Goal: Transaction & Acquisition: Purchase product/service

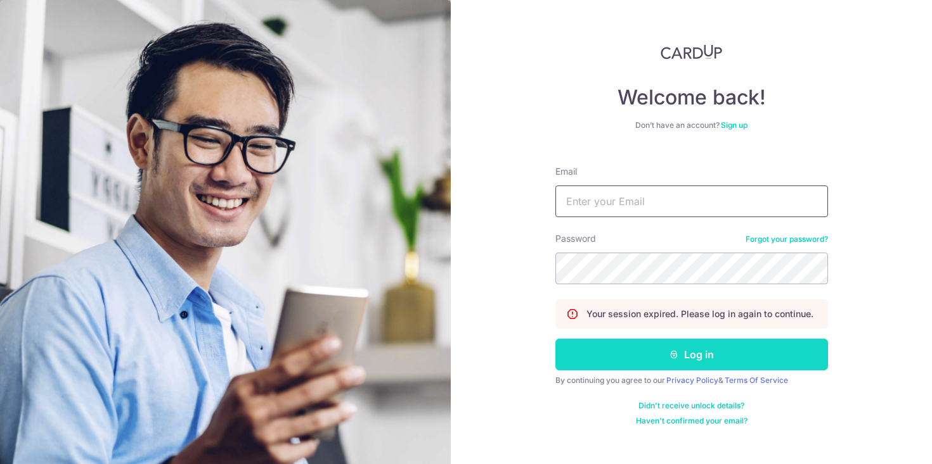
type input "[EMAIL_ADDRESS][DOMAIN_NAME]"
click at [597, 354] on button "Log in" at bounding box center [691, 355] width 272 height 32
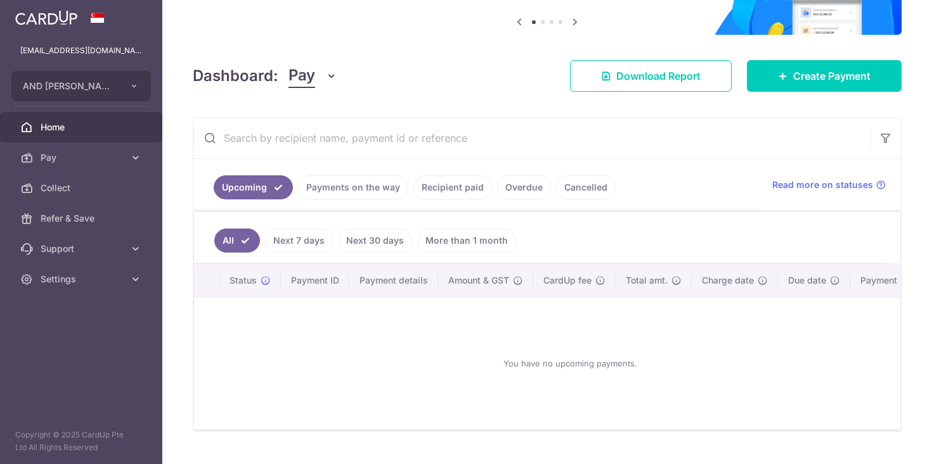
scroll to position [155, 0]
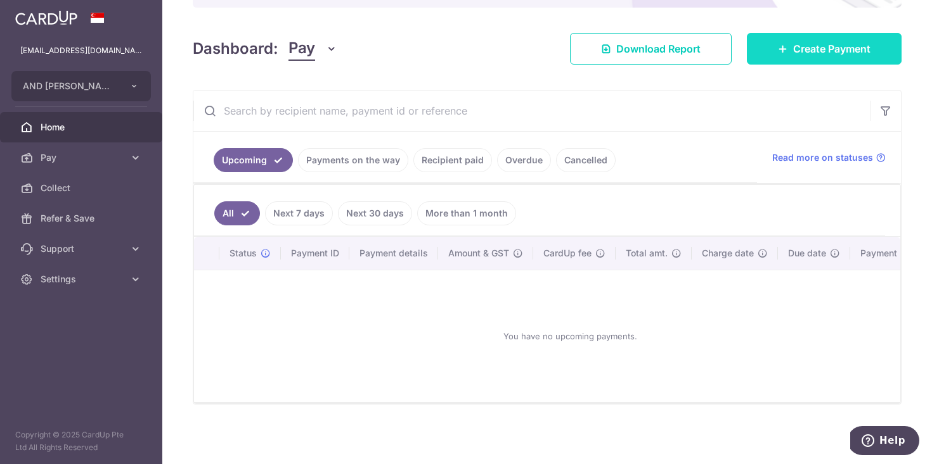
click at [821, 45] on span "Create Payment" at bounding box center [831, 48] width 77 height 15
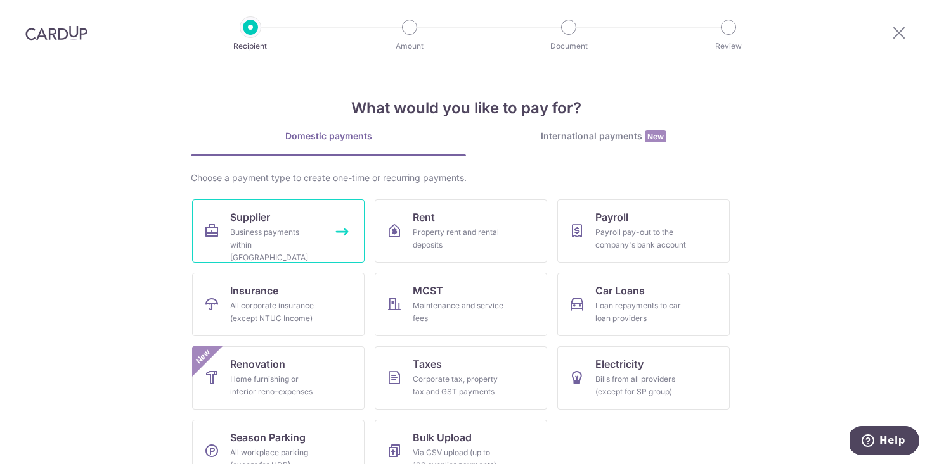
click at [297, 227] on div "Business payments within Singapore" at bounding box center [275, 245] width 91 height 38
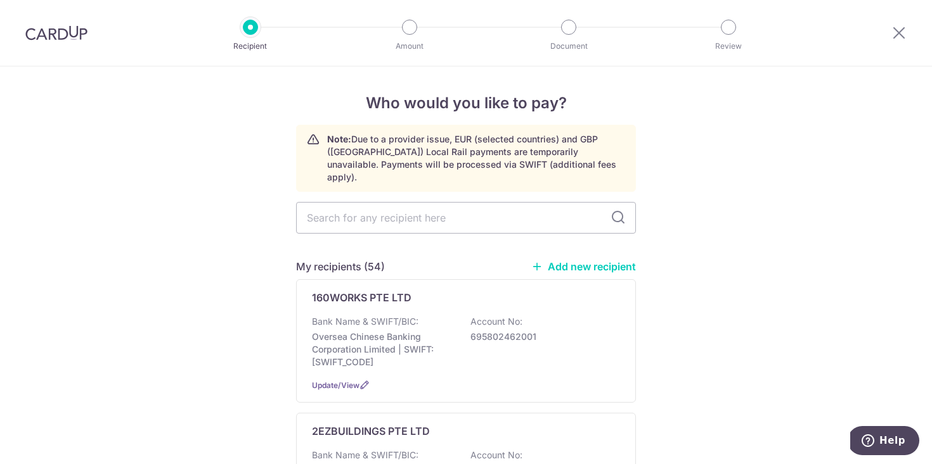
click at [580, 260] on link "Add new recipient" at bounding box center [583, 266] width 105 height 13
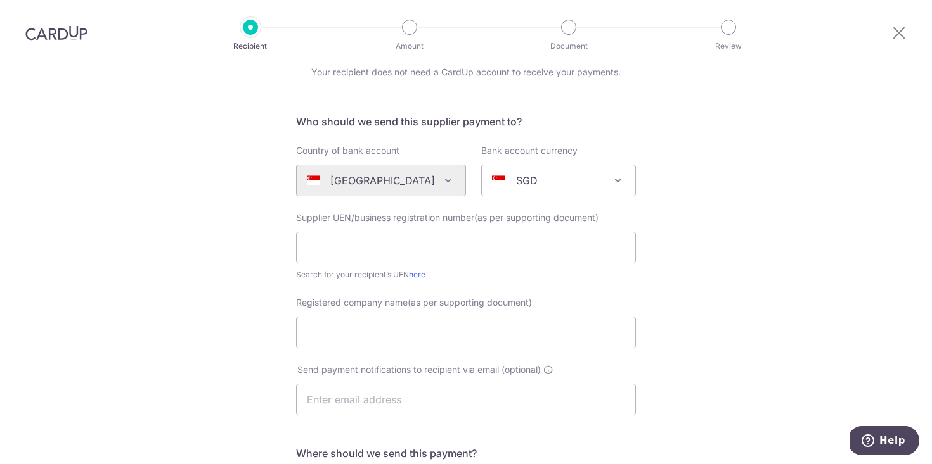
scroll to position [73, 0]
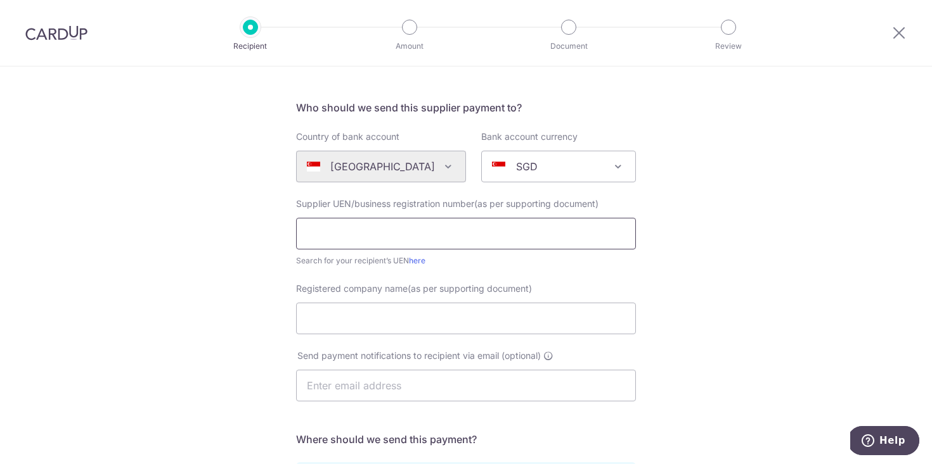
click at [508, 237] on input "text" at bounding box center [466, 234] width 340 height 32
paste input "202505055G"
type input "202505055G"
click at [485, 314] on input "Registered company name(as per supporting document)" at bounding box center [466, 319] width 340 height 32
click at [163, 132] on div "Who would you like to pay? Your recipient does not need a CardUp account to rec…" at bounding box center [466, 378] width 932 height 768
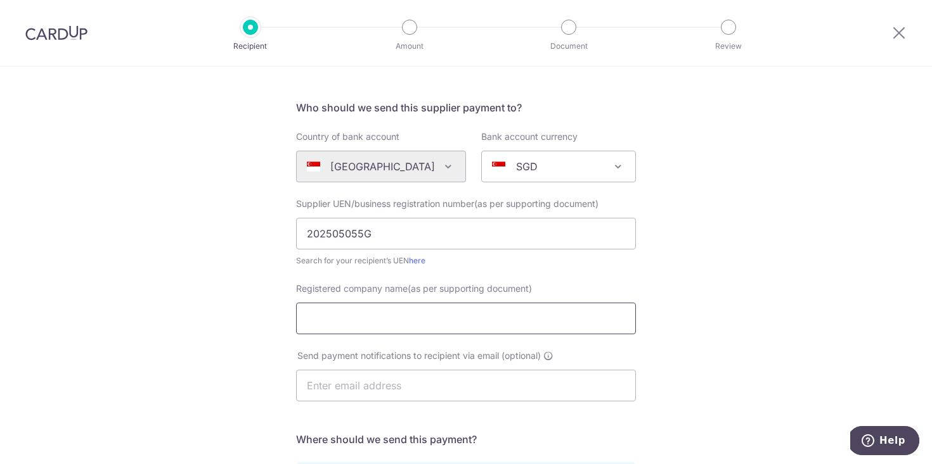
click at [424, 328] on input "Registered company name(as per supporting document)" at bounding box center [466, 319] width 340 height 32
paste input "NIAGARA DIGITALS PTE. LTD."
type input "NIAGARA DIGITALS PTE. LTD"
click at [488, 394] on input "text" at bounding box center [466, 386] width 340 height 32
click at [747, 316] on div "Who would you like to pay? Your recipient does not need a CardUp account to rec…" at bounding box center [466, 378] width 932 height 768
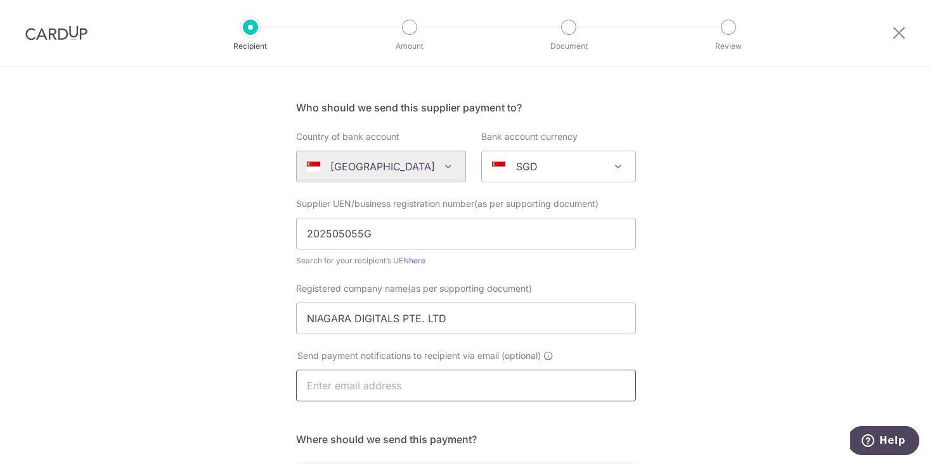
click at [388, 383] on input "text" at bounding box center [466, 386] width 340 height 32
paste input "louisayeo.ugc@gmail.com"
type input "louisayeo.ugc@gmail.com"
click at [675, 324] on div "Who would you like to pay? Your recipient does not need a CardUp account to rec…" at bounding box center [466, 378] width 932 height 768
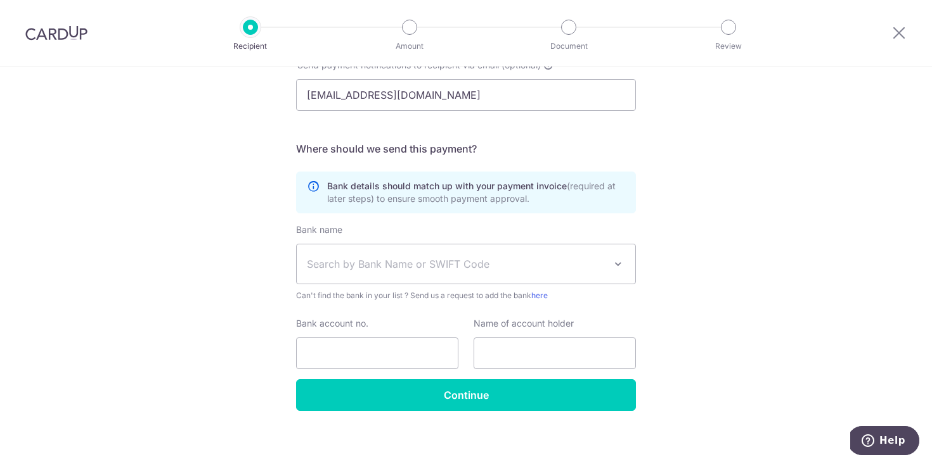
scroll to position [365, 0]
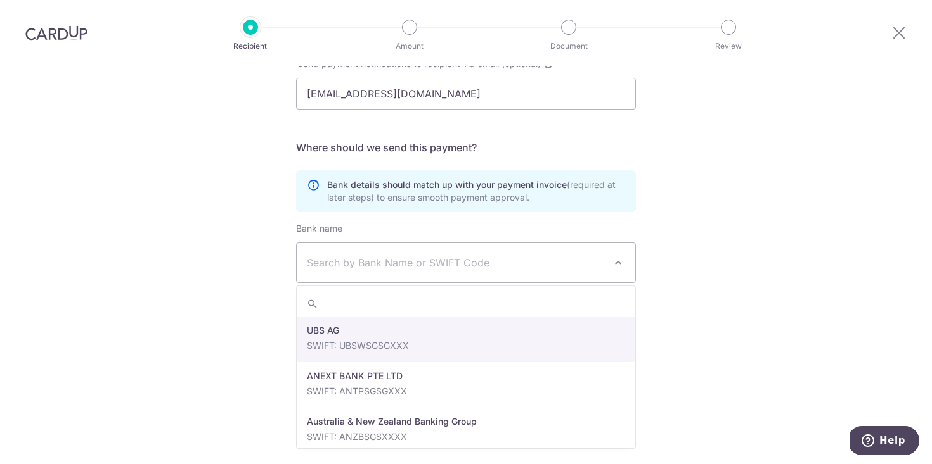
click at [573, 255] on span "Search by Bank Name or SWIFT Code" at bounding box center [456, 262] width 298 height 15
click at [773, 274] on div "Who would you like to pay? Your recipient does not need a CardUp account to rec…" at bounding box center [466, 86] width 932 height 768
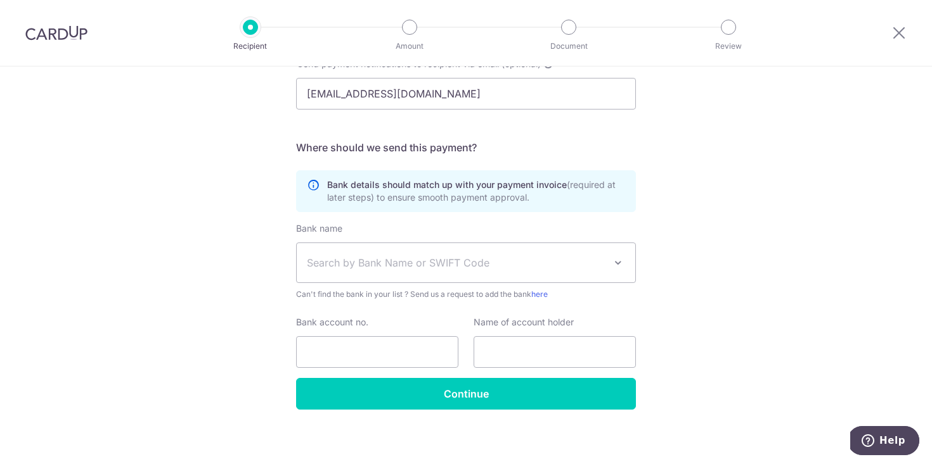
click at [469, 266] on span "Search by Bank Name or SWIFT Code" at bounding box center [456, 262] width 298 height 15
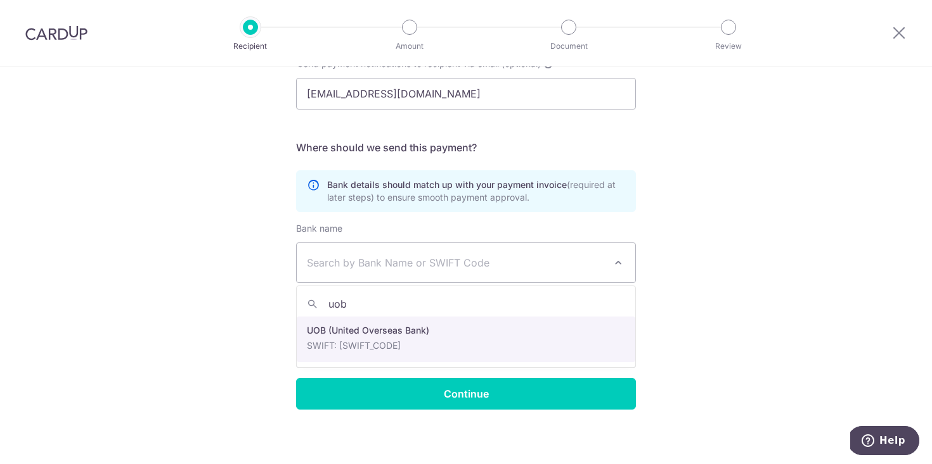
type input "uob"
select select "18"
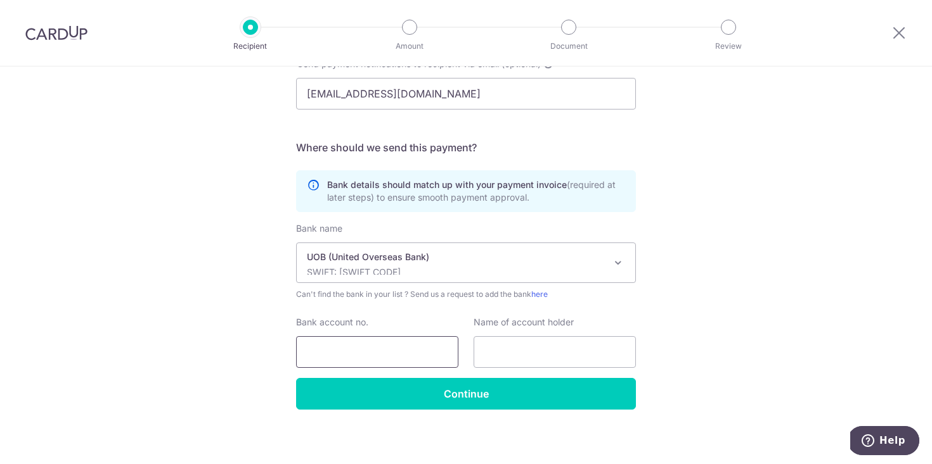
click at [419, 349] on input "Bank account no." at bounding box center [377, 352] width 162 height 32
paste input "3493397891"
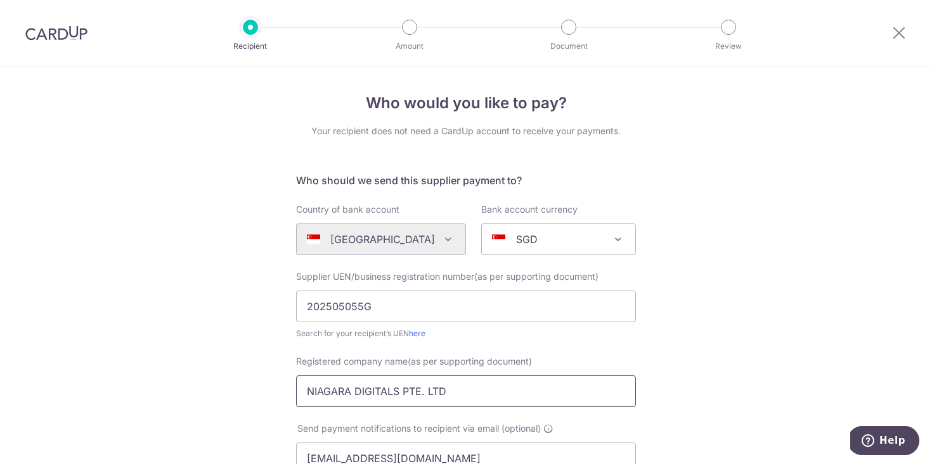
type input "3493397891"
click at [421, 395] on input "NIAGARA DIGITALS PTE. LTD" at bounding box center [466, 392] width 340 height 32
click at [691, 348] on div "Who would you like to pay? Your recipient does not need a CardUp account to rec…" at bounding box center [466, 451] width 932 height 768
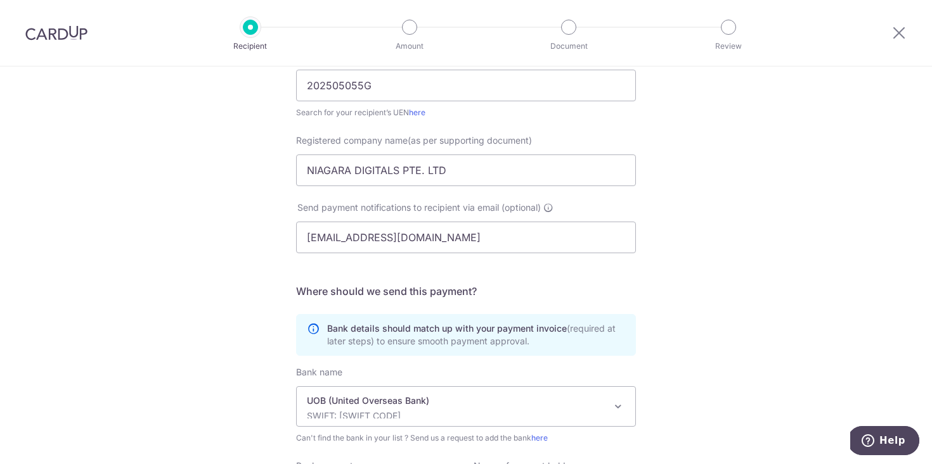
scroll to position [370, 0]
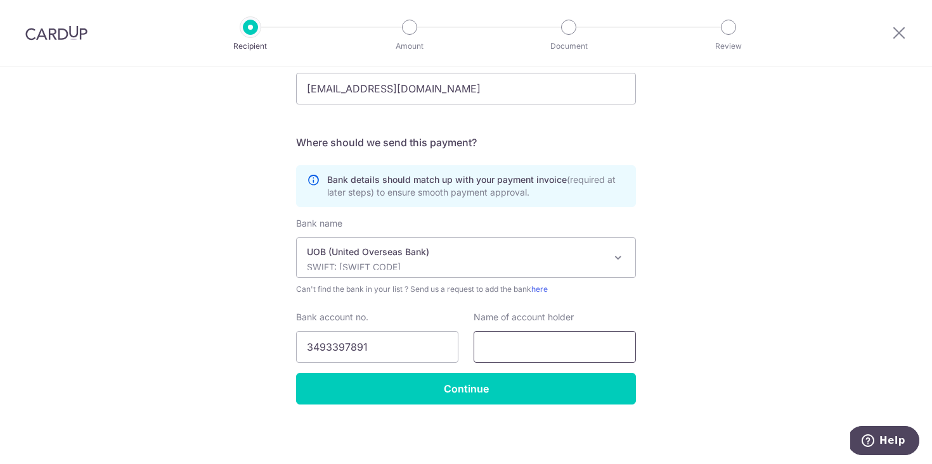
click at [586, 353] on input "text" at bounding box center [554, 347] width 162 height 32
paste input "NIAGARA DIGITALS PTE. LTD"
type input "NIAGARA DIGITALS PTE. LTD"
click at [708, 364] on div "Who would you like to pay? Your recipient does not need a CardUp account to rec…" at bounding box center [466, 80] width 932 height 768
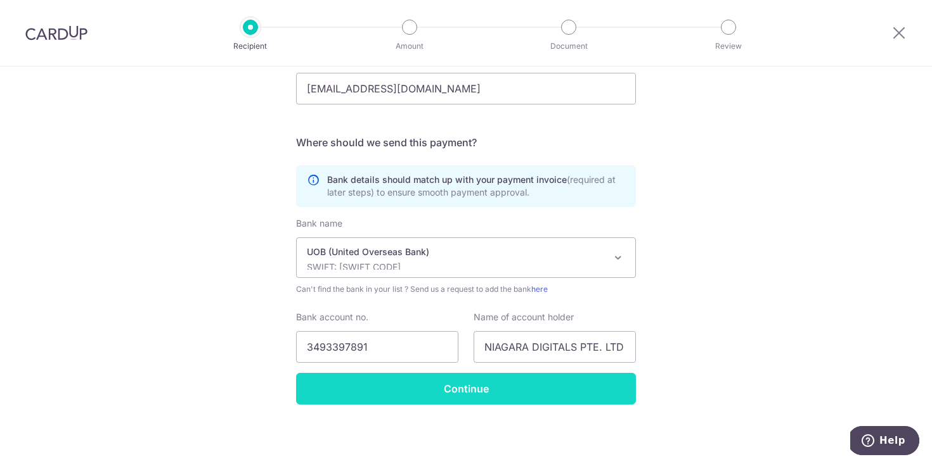
click at [550, 401] on input "Continue" at bounding box center [466, 389] width 340 height 32
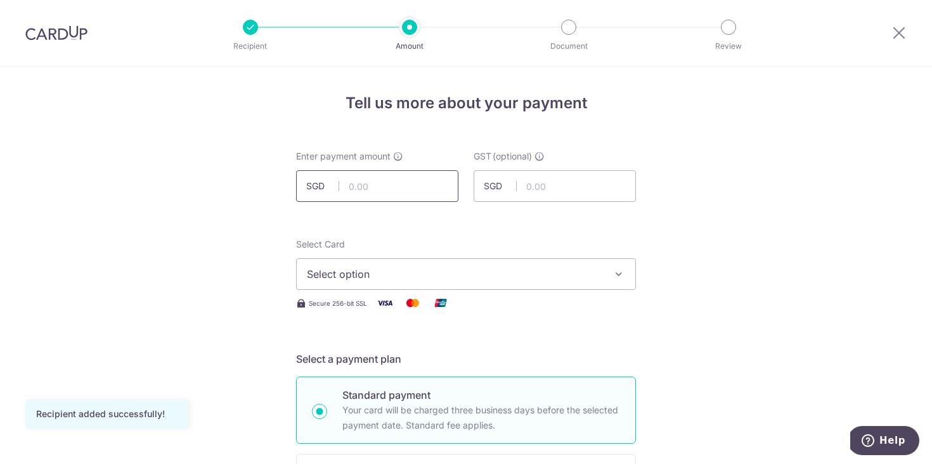
click at [370, 188] on input "text" at bounding box center [377, 186] width 162 height 32
type input "2,000.00"
click at [529, 278] on span "Select option" at bounding box center [454, 274] width 295 height 15
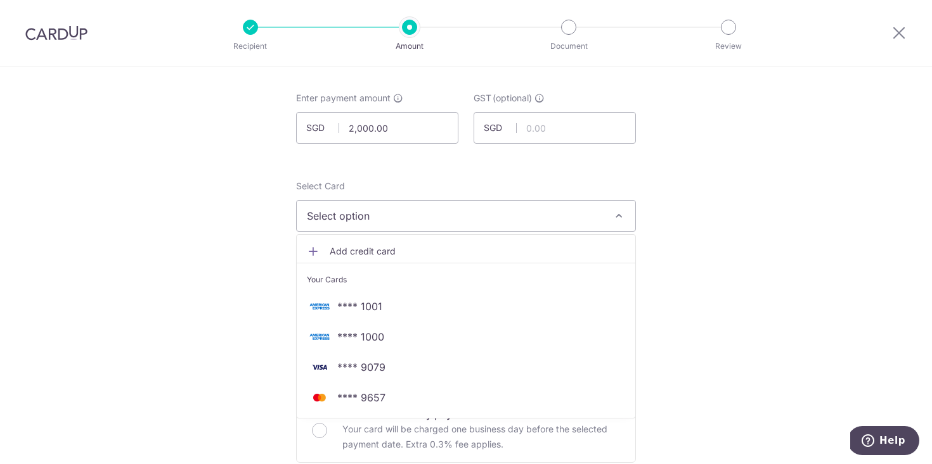
scroll to position [70, 0]
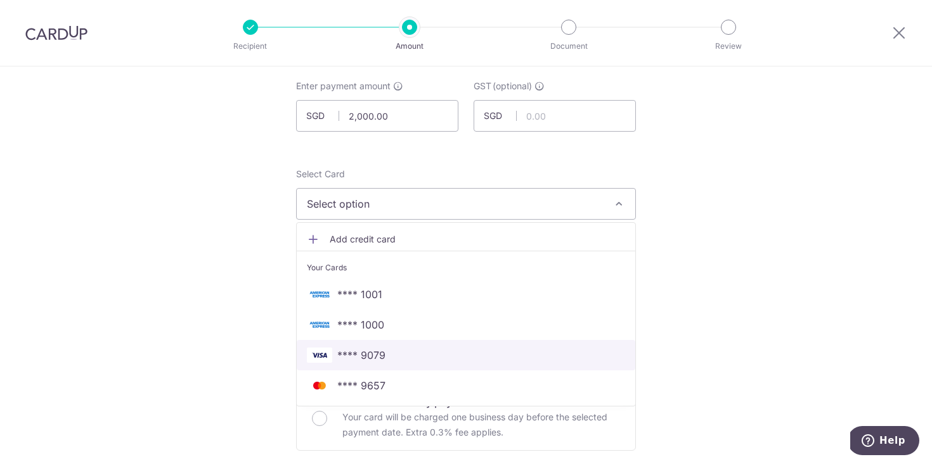
click at [420, 355] on span "**** 9079" at bounding box center [466, 355] width 318 height 15
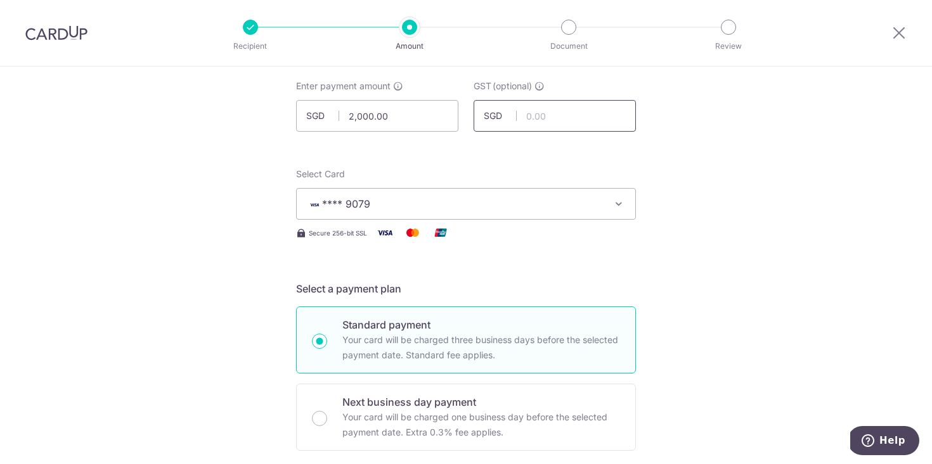
click at [553, 113] on input "text" at bounding box center [554, 116] width 162 height 32
type input "0.00"
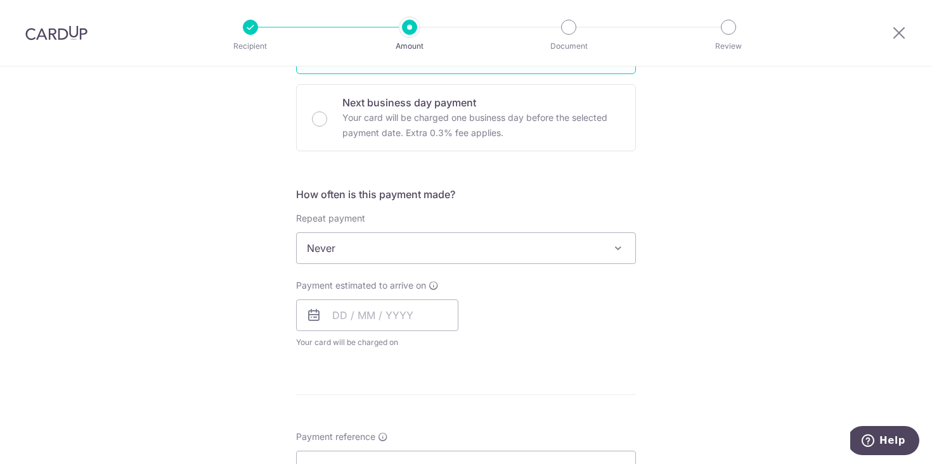
scroll to position [379, 0]
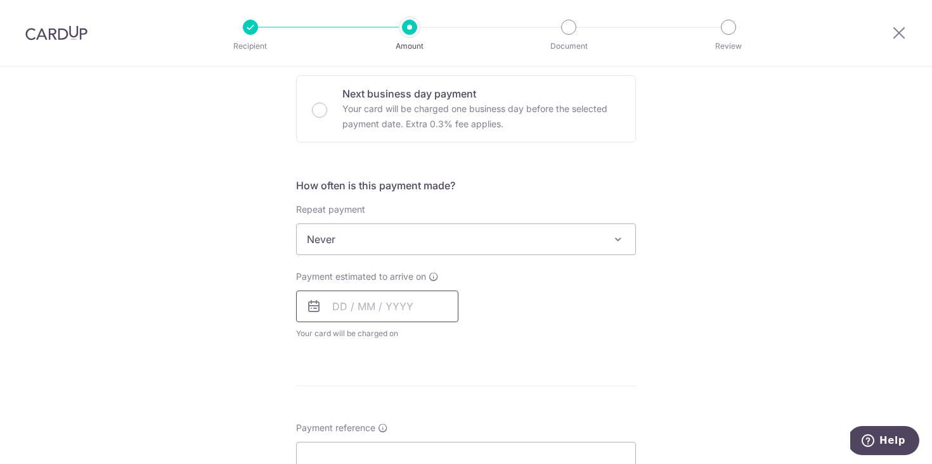
click at [419, 303] on input "text" at bounding box center [377, 307] width 162 height 32
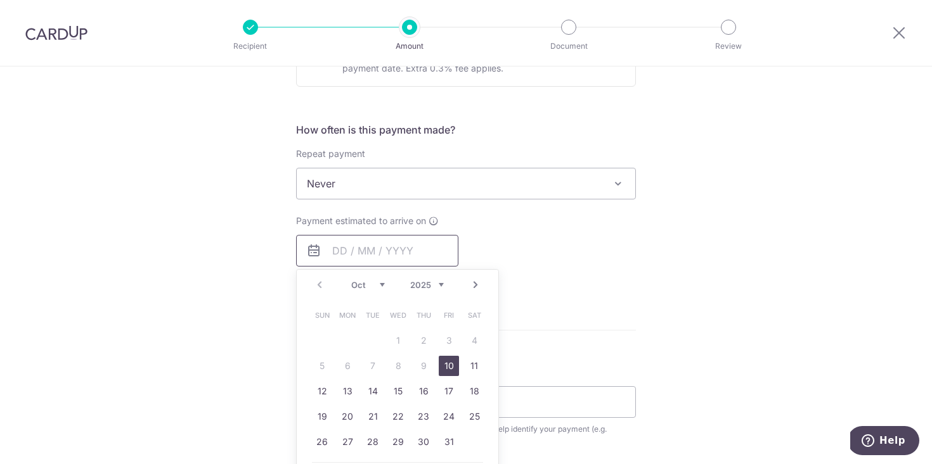
scroll to position [452, 0]
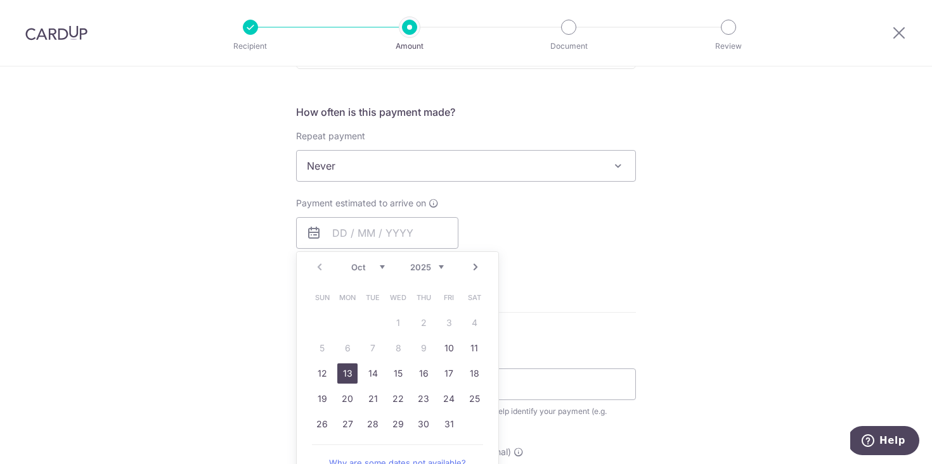
click at [346, 377] on link "13" at bounding box center [347, 374] width 20 height 20
type input "13/10/2025"
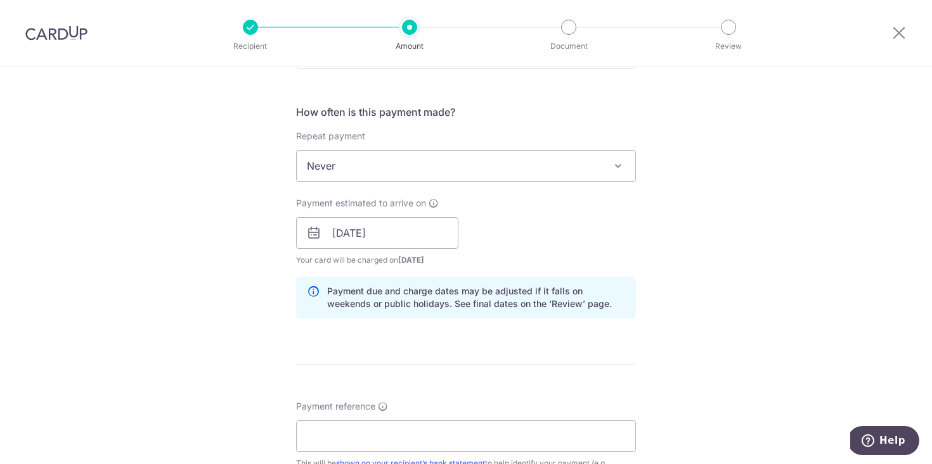
click at [681, 264] on div "Tell us more about your payment Enter payment amount SGD 2,000.00 2000.00 GST (…" at bounding box center [466, 255] width 932 height 1283
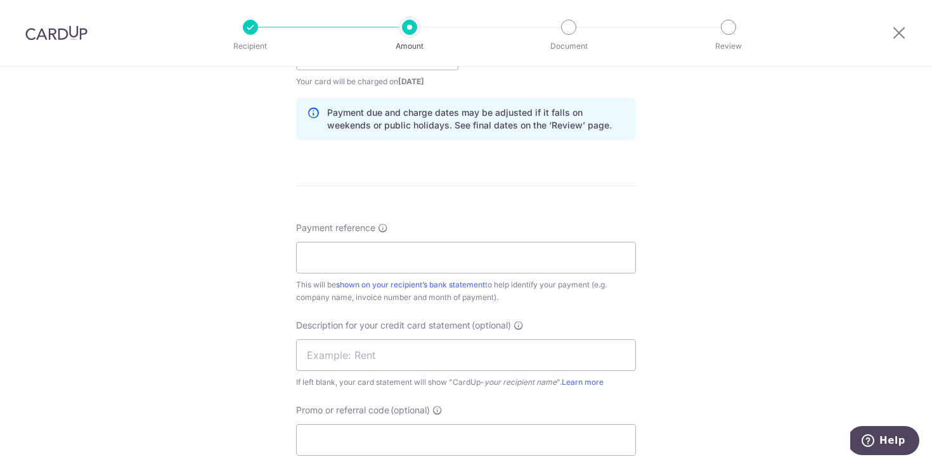
scroll to position [651, 0]
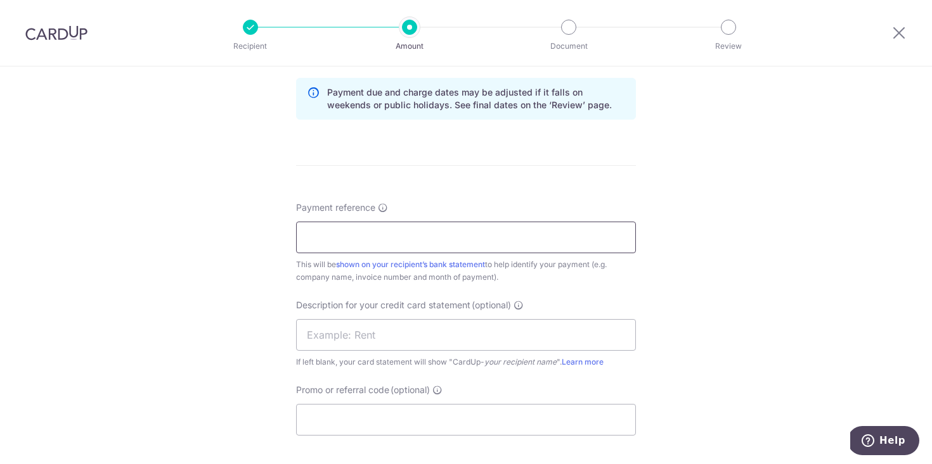
click at [375, 234] on input "Payment reference" at bounding box center [466, 238] width 340 height 32
click at [477, 230] on input "AND WHYTE UC KOL ENGAGEMENT" at bounding box center [466, 238] width 340 height 32
type input "AND WHYTE UC KOL ENGAGEMENT"
click at [415, 347] on input "text" at bounding box center [466, 335] width 340 height 32
paste input "AND WHYTE UC KO"
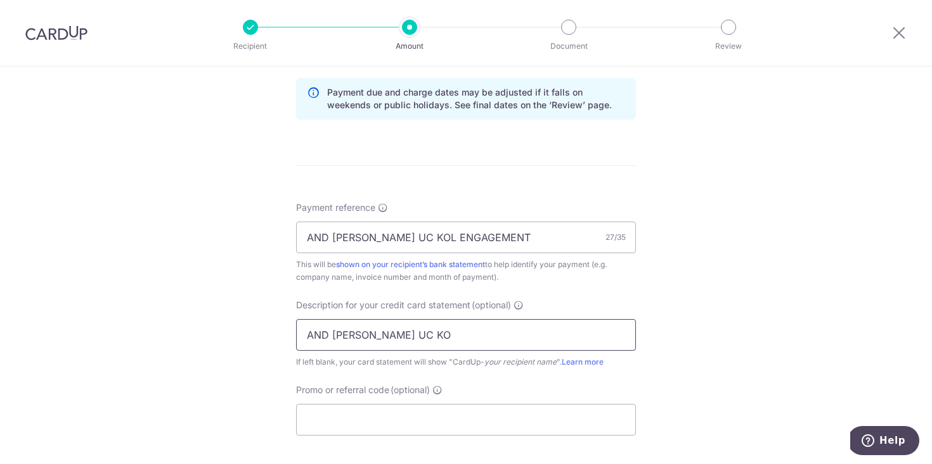
drag, startPoint x: 373, startPoint y: 335, endPoint x: 132, endPoint y: 262, distance: 250.8
click at [132, 262] on div "Tell us more about your payment Enter payment amount SGD 2,000.00 2000.00 GST (…" at bounding box center [466, 56] width 932 height 1283
click at [347, 337] on input "UC KO" at bounding box center [466, 335] width 340 height 32
type input "UC KOL"
click at [710, 342] on div "Tell us more about your payment Enter payment amount SGD 2,000.00 2000.00 GST (…" at bounding box center [466, 56] width 932 height 1283
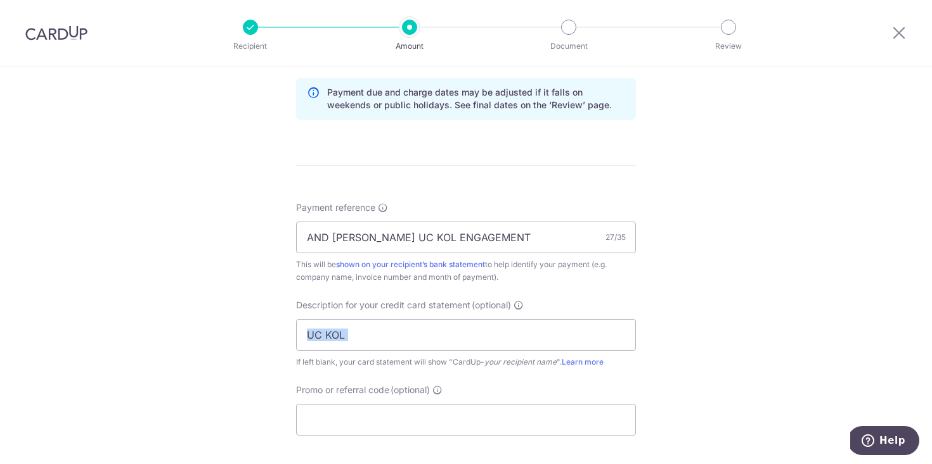
click at [710, 342] on div "Tell us more about your payment Enter payment amount SGD 2,000.00 2000.00 GST (…" at bounding box center [466, 56] width 932 height 1283
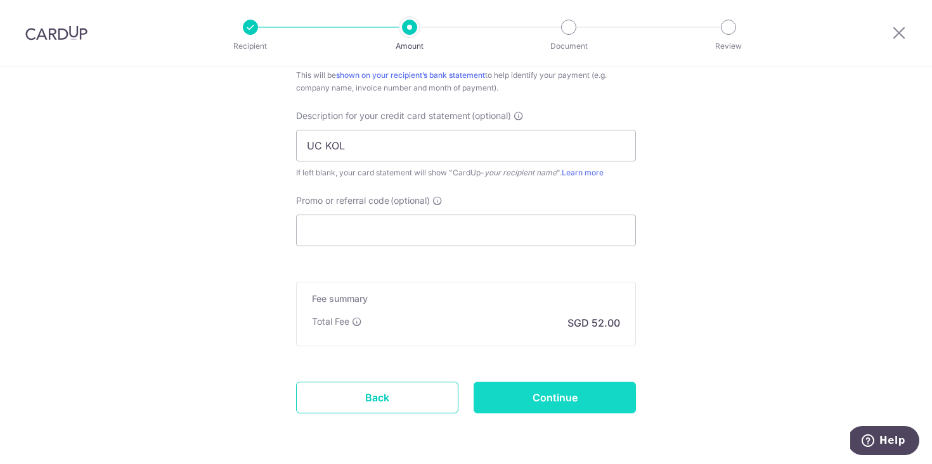
click at [584, 398] on input "Continue" at bounding box center [554, 398] width 162 height 32
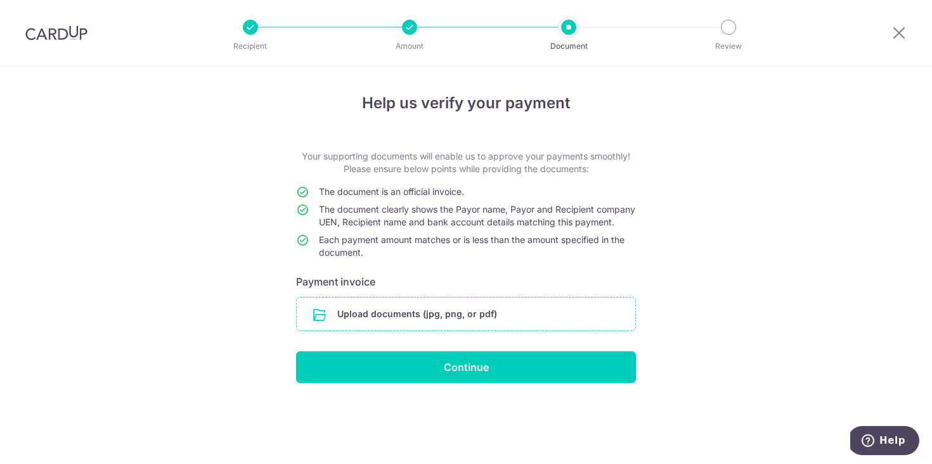
click at [533, 328] on input "file" at bounding box center [466, 314] width 338 height 33
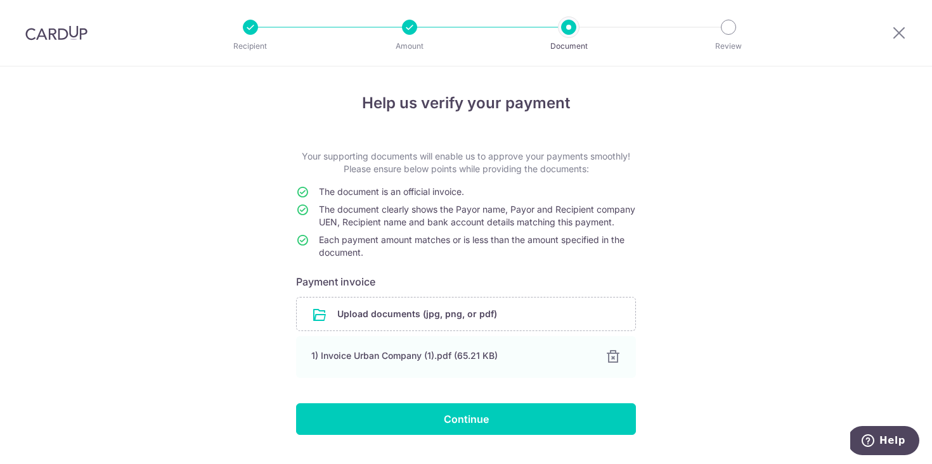
scroll to position [43, 0]
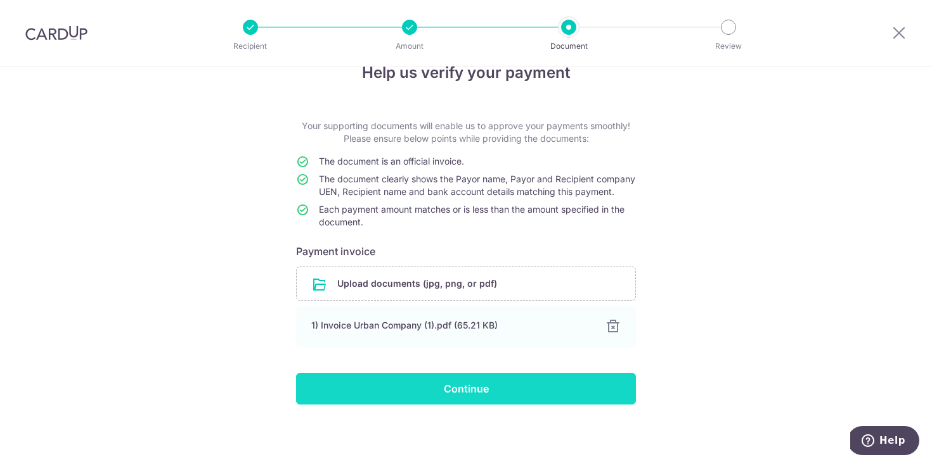
click at [527, 384] on input "Continue" at bounding box center [466, 389] width 340 height 32
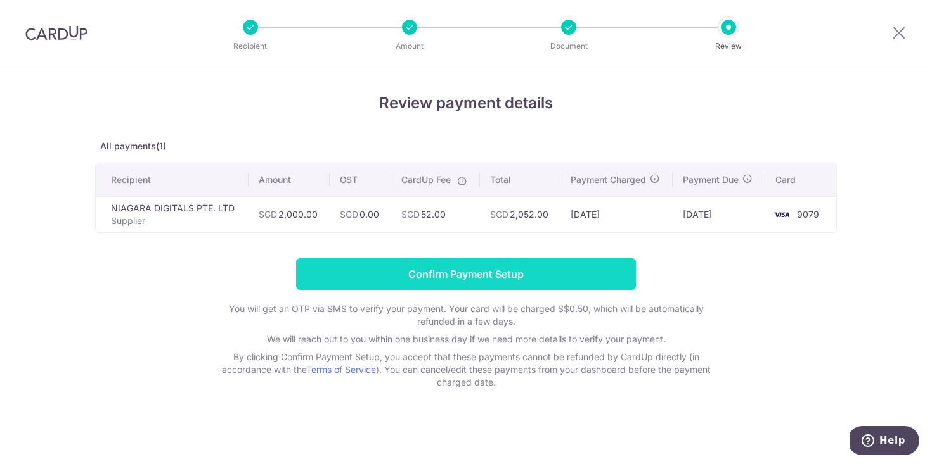
click at [585, 276] on input "Confirm Payment Setup" at bounding box center [466, 275] width 340 height 32
